Goal: Transaction & Acquisition: Purchase product/service

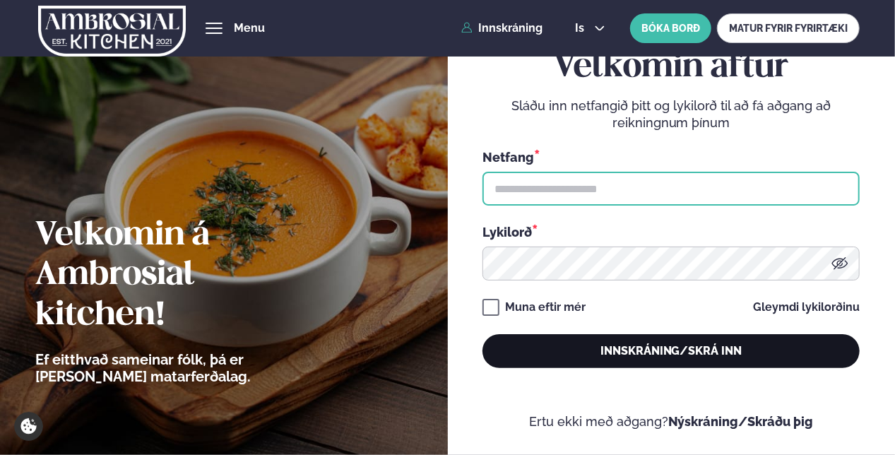
type input "**********"
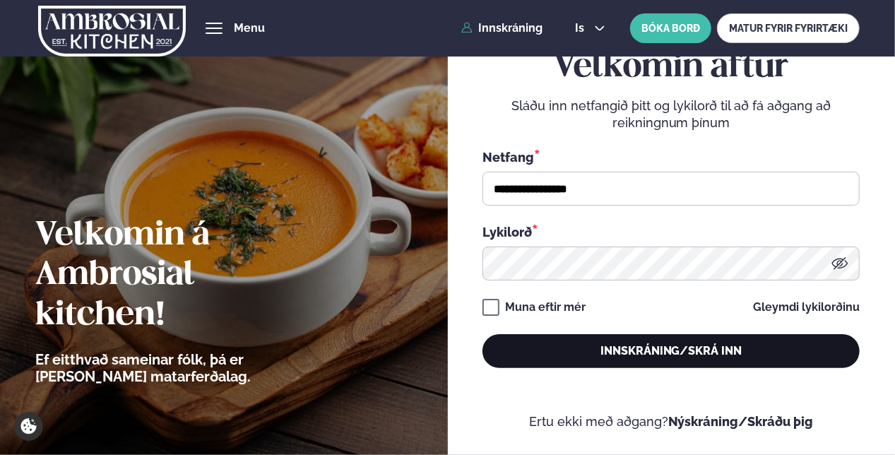
click at [536, 345] on button "Innskráning/Skrá inn" at bounding box center [670, 351] width 377 height 34
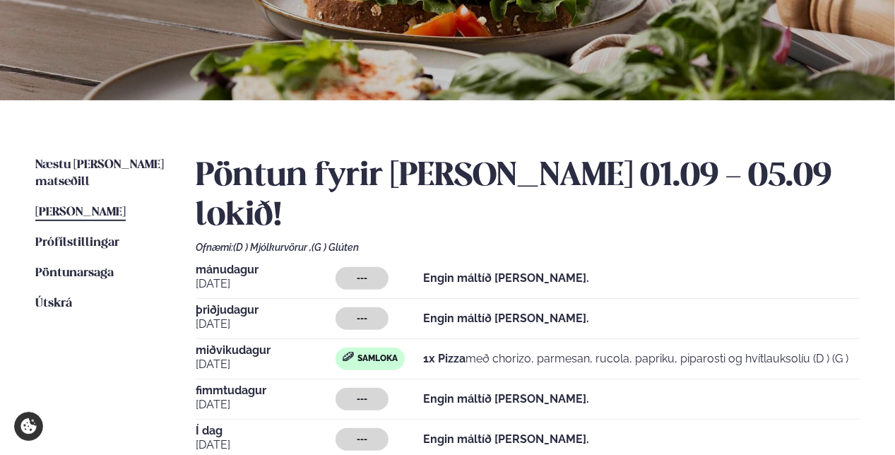
scroll to position [282, 0]
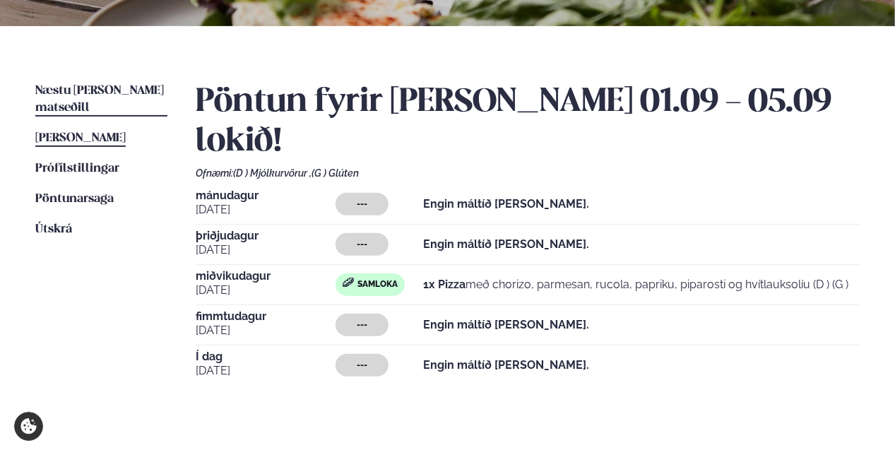
click at [81, 90] on span "Næstu [PERSON_NAME] matseðill" at bounding box center [99, 99] width 129 height 29
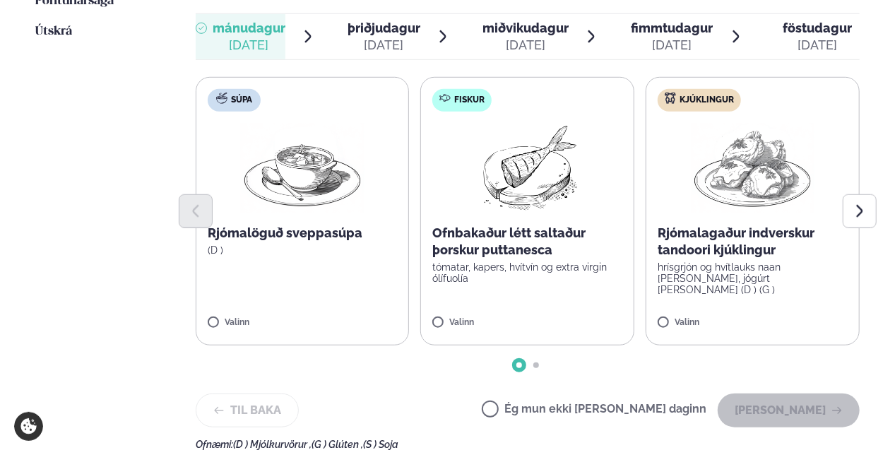
scroll to position [494, 0]
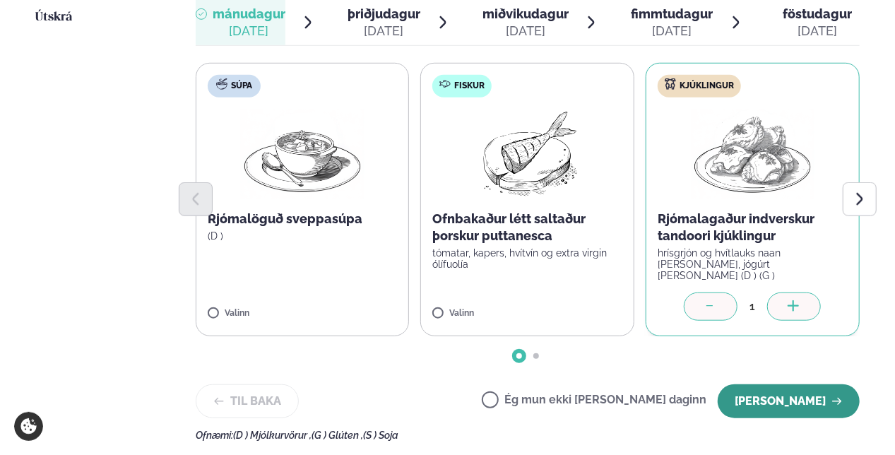
click at [799, 384] on button "[PERSON_NAME]" at bounding box center [789, 401] width 142 height 34
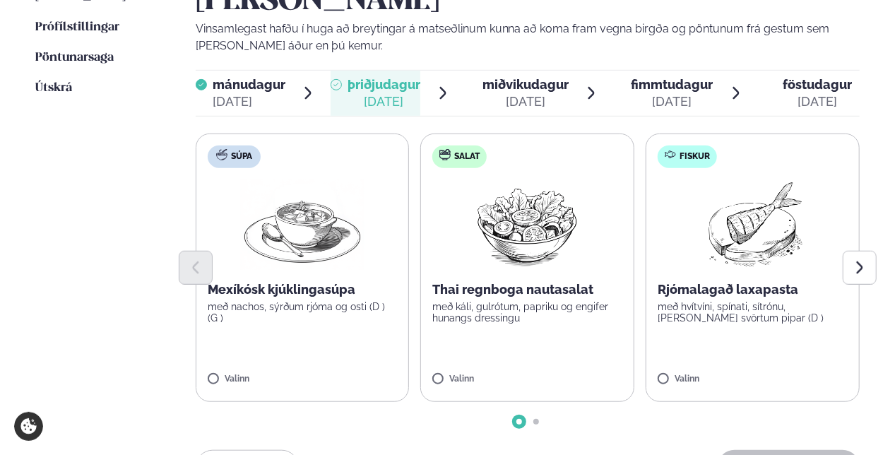
scroll to position [424, 0]
click at [511, 77] on span "miðvikudagur" at bounding box center [525, 84] width 86 height 15
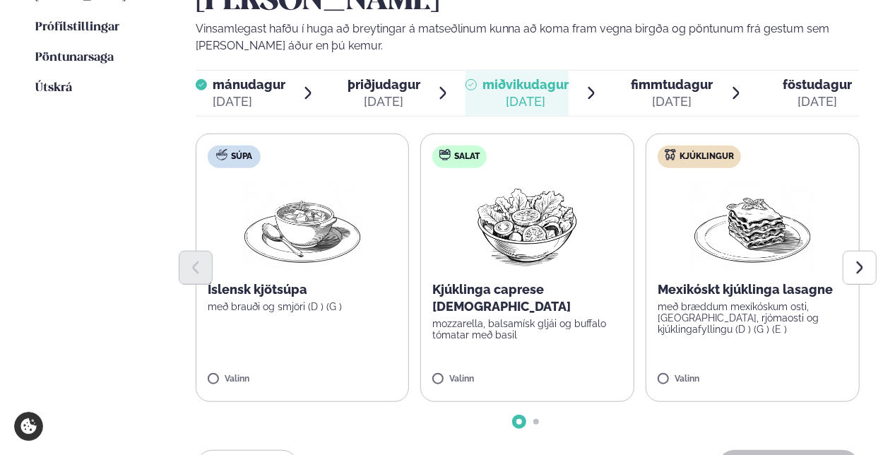
click at [523, 318] on p "mozzarella, balsamísk gljái og buffalo tómatar með basil" at bounding box center [527, 329] width 190 height 23
